Goal: Obtain resource: Download file/media

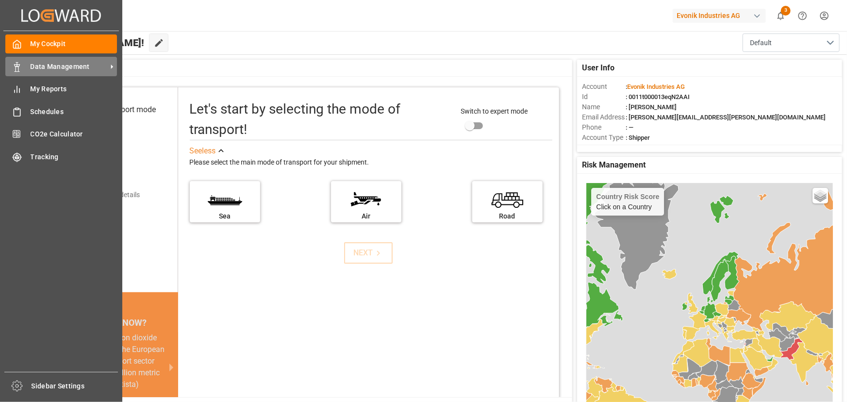
click at [45, 69] on span "Data Management" at bounding box center [69, 67] width 77 height 10
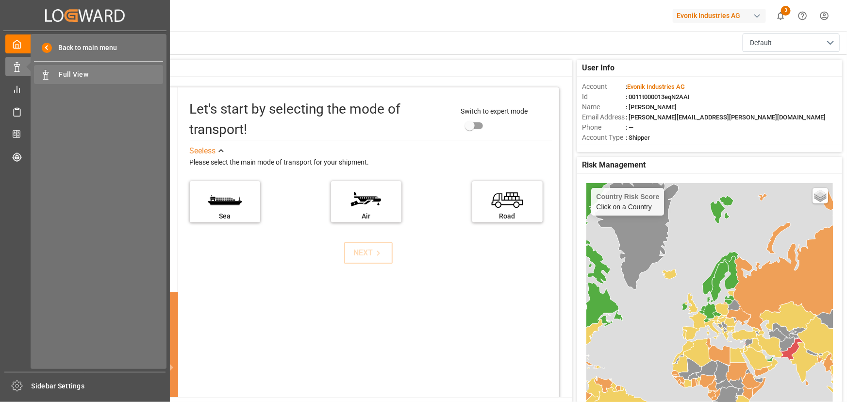
click at [68, 74] on span "Full View" at bounding box center [111, 74] width 104 height 10
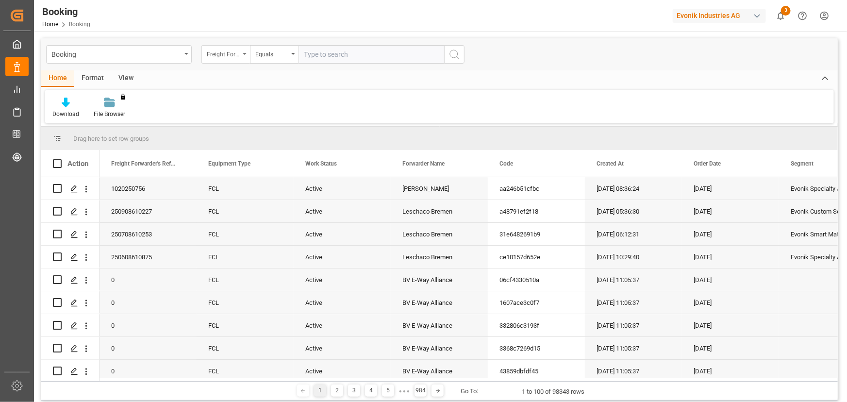
click at [246, 55] on div "Freight Forwarder's Reference No." at bounding box center [225, 54] width 49 height 18
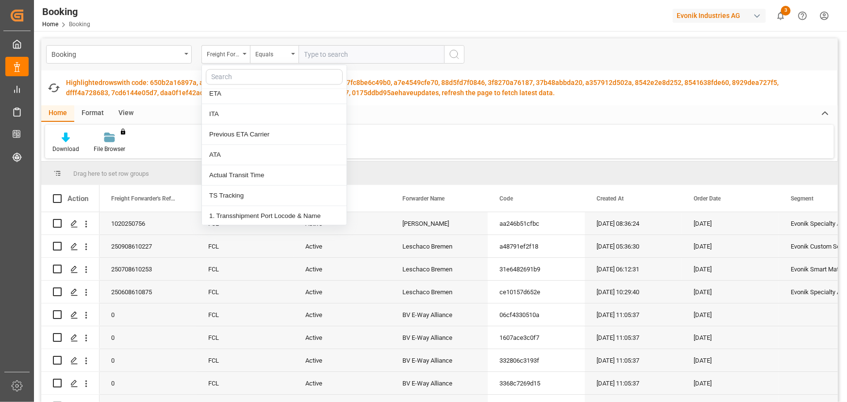
scroll to position [1059, 0]
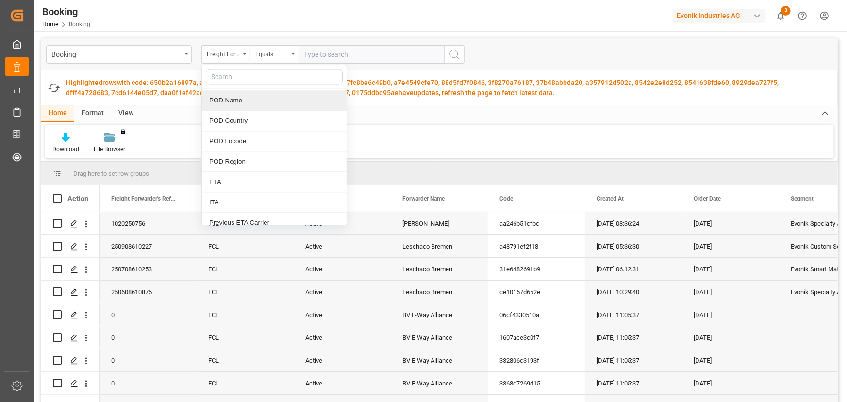
click at [258, 92] on div "POD Name" at bounding box center [274, 100] width 145 height 20
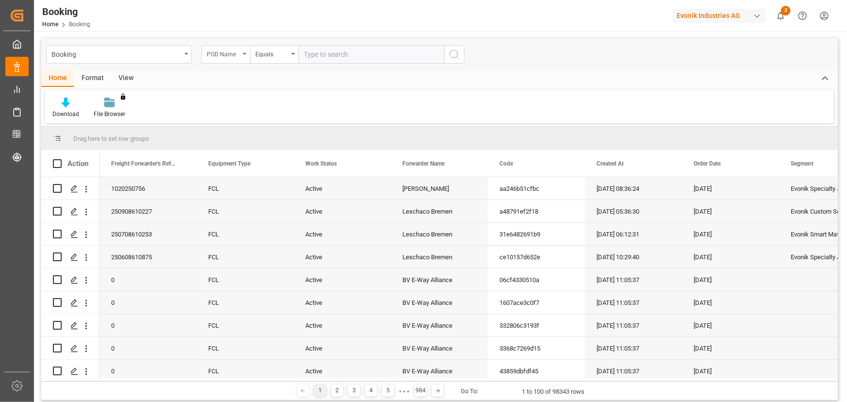
click at [244, 50] on div "POD Name" at bounding box center [225, 54] width 49 height 18
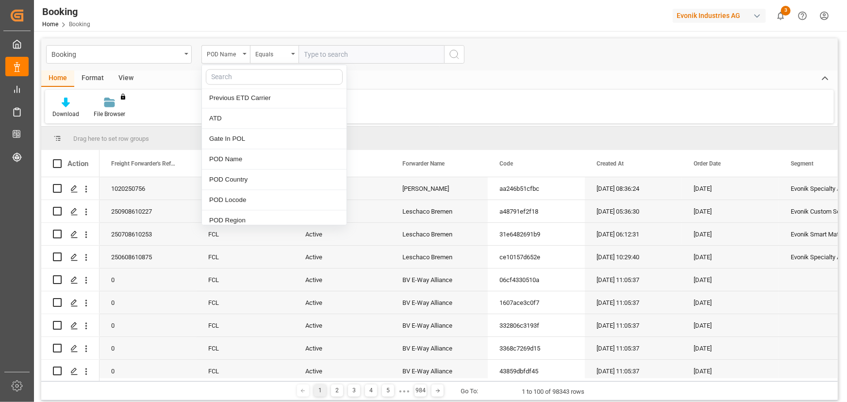
scroll to position [1015, 0]
click at [246, 185] on div "POD Locode" at bounding box center [274, 185] width 145 height 20
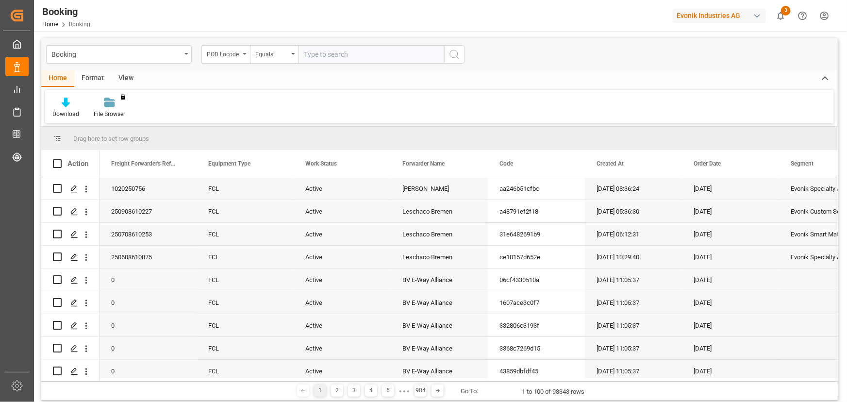
click at [319, 45] on input "text" at bounding box center [372, 54] width 146 height 18
type input "MYPKG"
click at [455, 55] on icon "search button" at bounding box center [455, 55] width 12 height 12
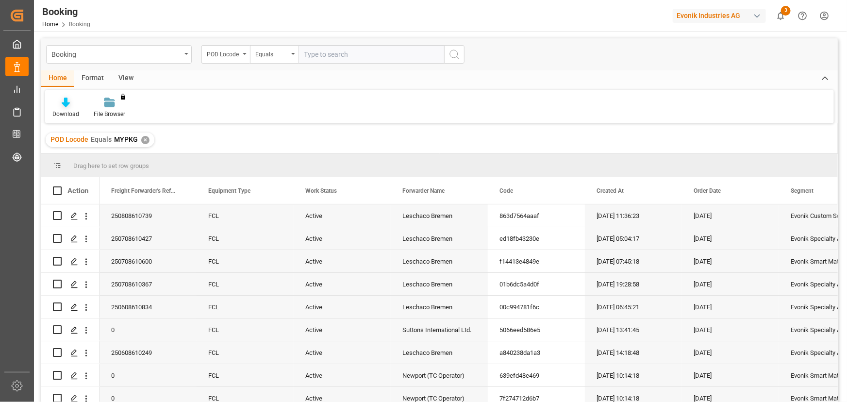
click at [63, 109] on div "Download" at bounding box center [65, 107] width 41 height 21
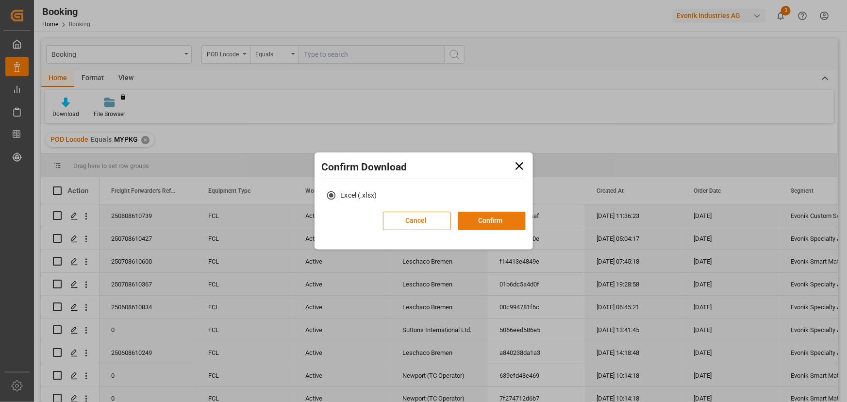
click at [498, 223] on button "Confirm" at bounding box center [492, 221] width 68 height 18
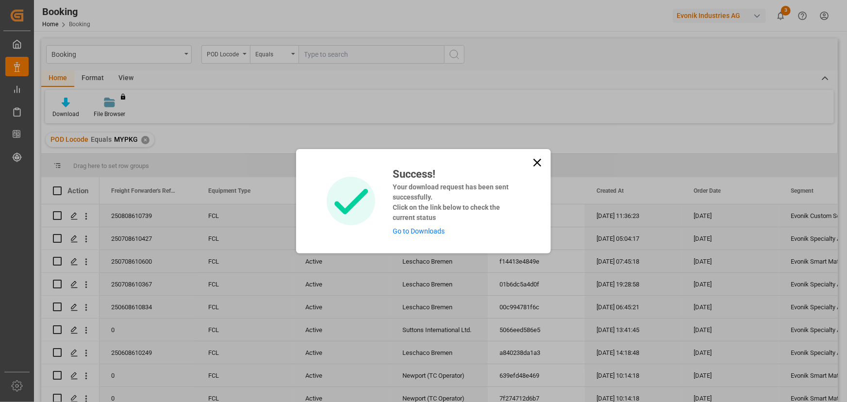
click at [412, 227] on link "Go to Downloads" at bounding box center [419, 231] width 52 height 8
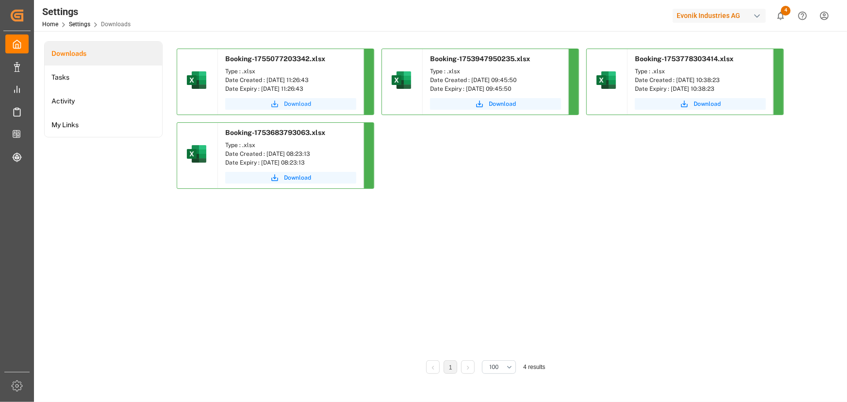
click at [290, 103] on span "Download" at bounding box center [297, 104] width 27 height 9
click at [295, 102] on span "Download" at bounding box center [297, 104] width 27 height 9
